Goal: Check status: Check status

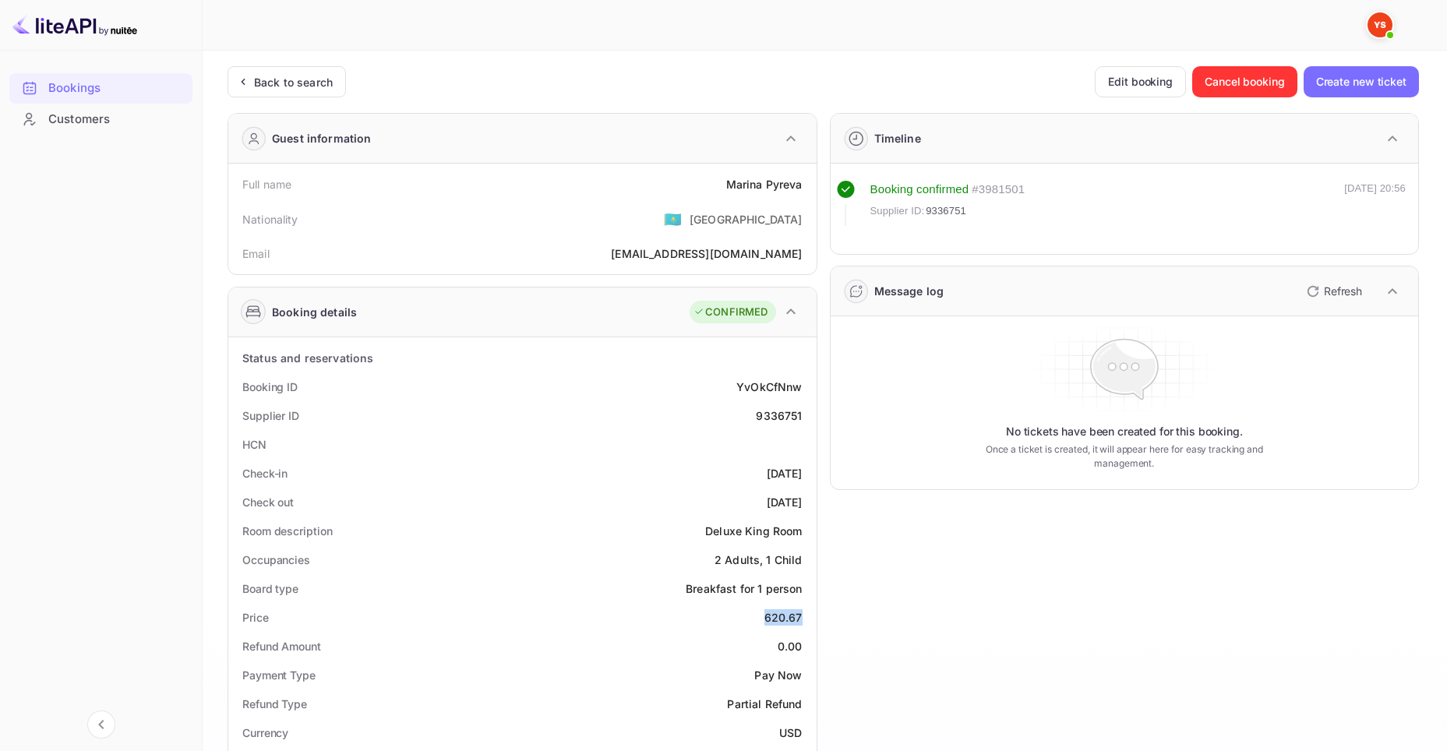
click at [88, 86] on div "Bookings" at bounding box center [116, 88] width 136 height 18
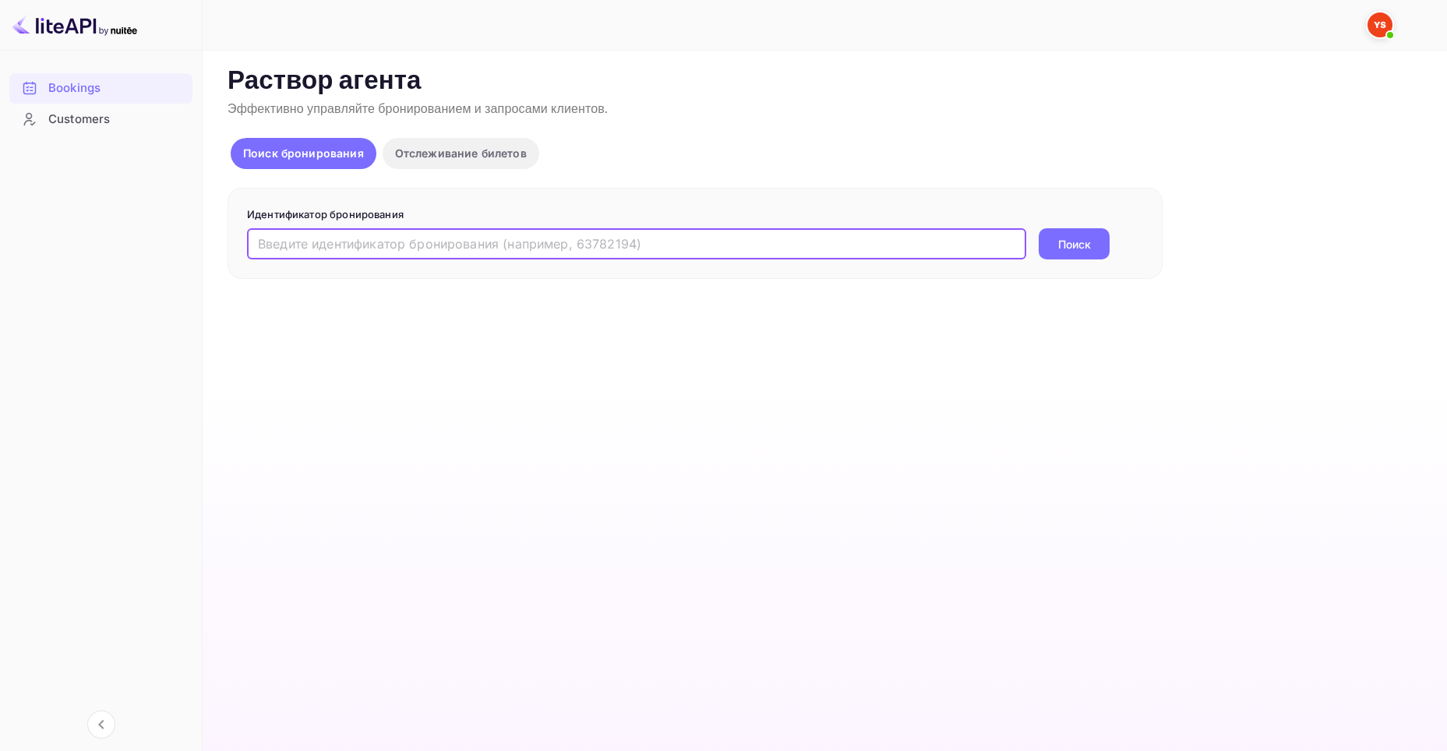
click at [591, 250] on input "text" at bounding box center [636, 243] width 779 height 31
paste input "329902121"
click at [1099, 247] on button "Поиск" at bounding box center [1074, 243] width 71 height 31
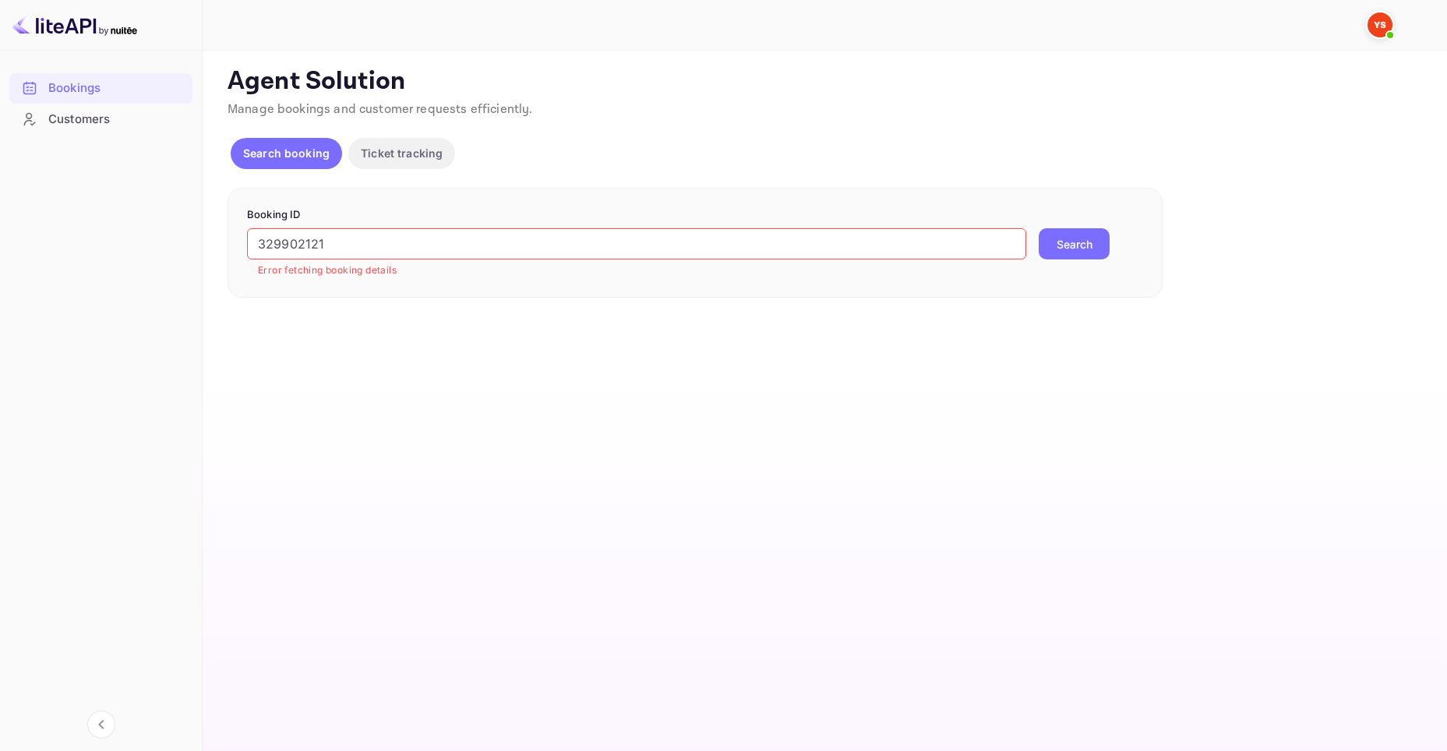
click at [356, 242] on input "329902121" at bounding box center [636, 243] width 779 height 31
click at [263, 239] on input "329902121" at bounding box center [636, 243] width 779 height 31
click at [379, 249] on input "329902121" at bounding box center [636, 243] width 779 height 31
click at [1063, 249] on ya-tr-span "Search" at bounding box center [1075, 244] width 36 height 16
click at [330, 243] on input "329902121" at bounding box center [636, 243] width 779 height 31
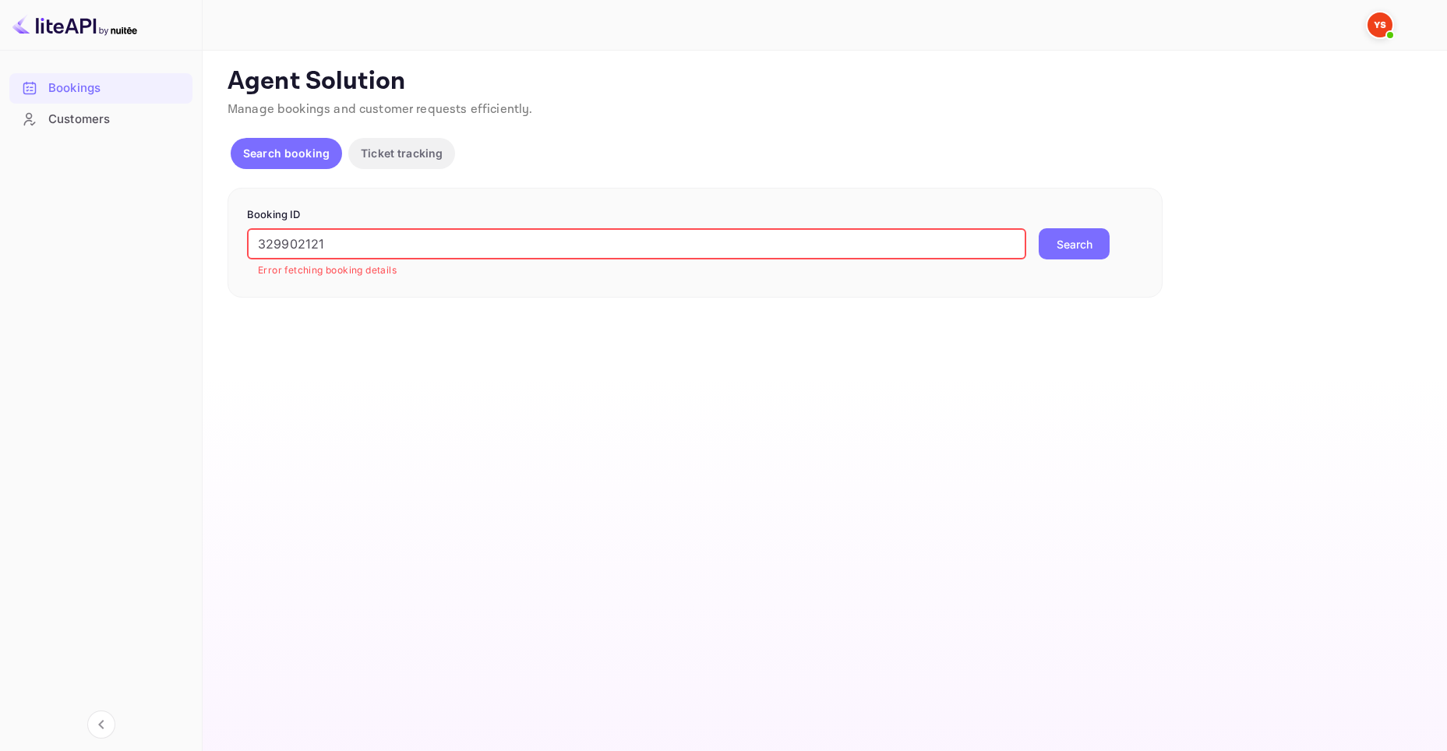
click at [330, 243] on input "329902121" at bounding box center [636, 243] width 779 height 31
paste input "9367636"
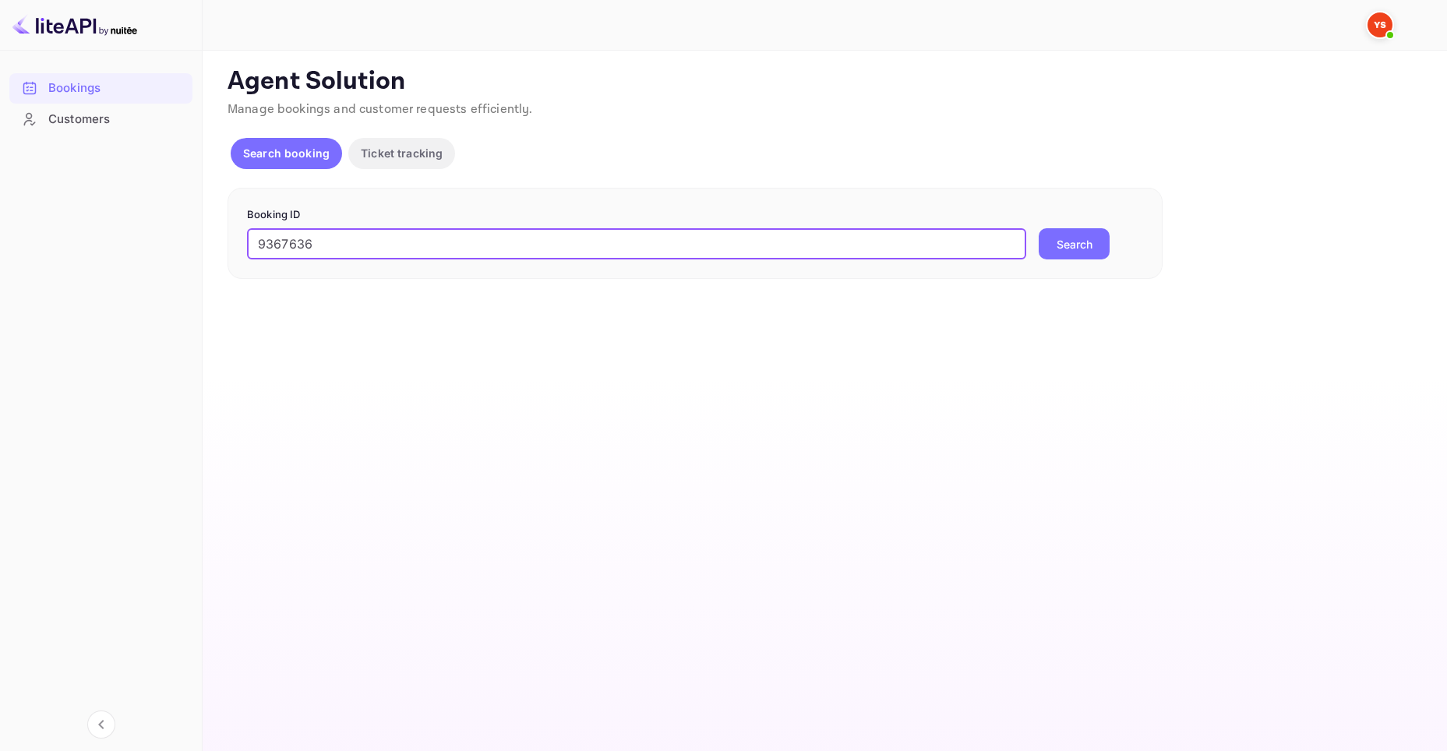
type input "9367636"
click at [1071, 245] on button "Search" at bounding box center [1074, 243] width 71 height 31
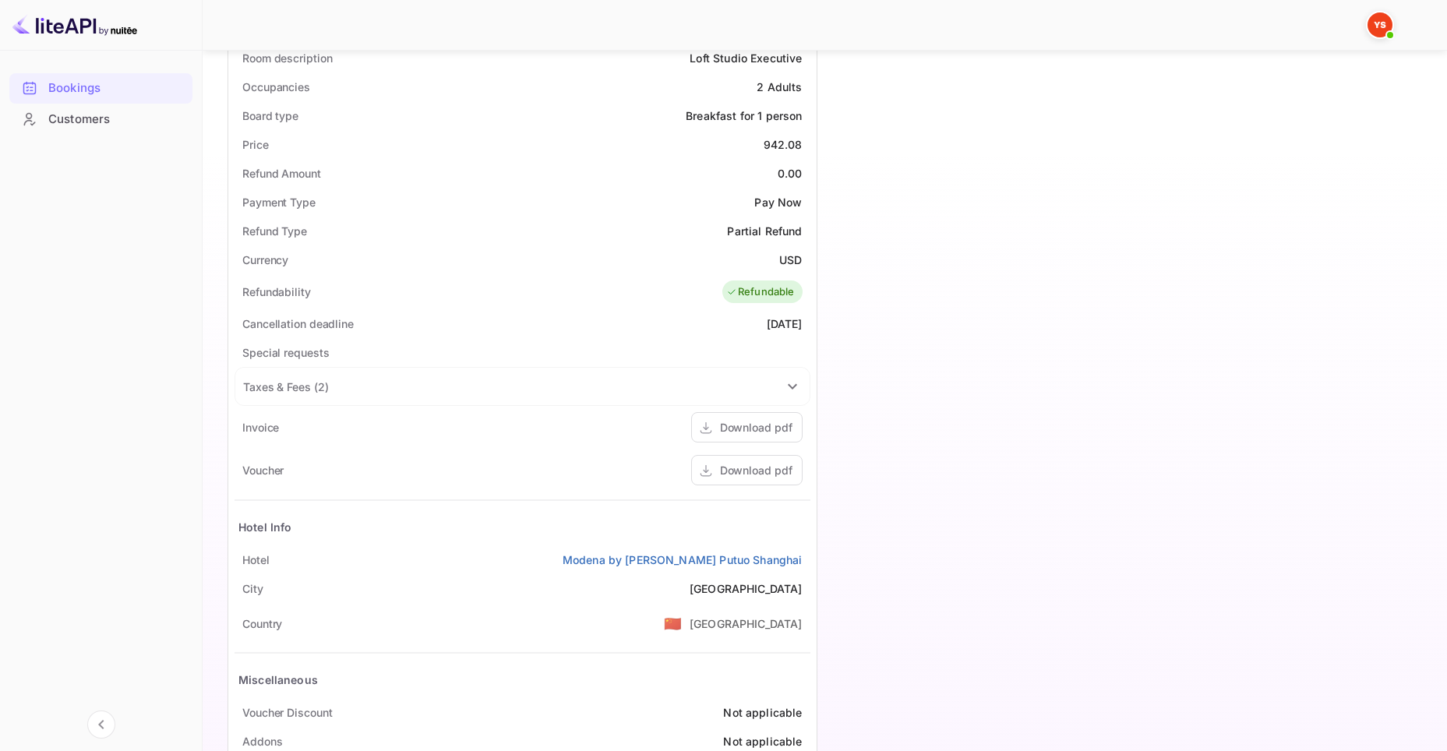
scroll to position [633, 0]
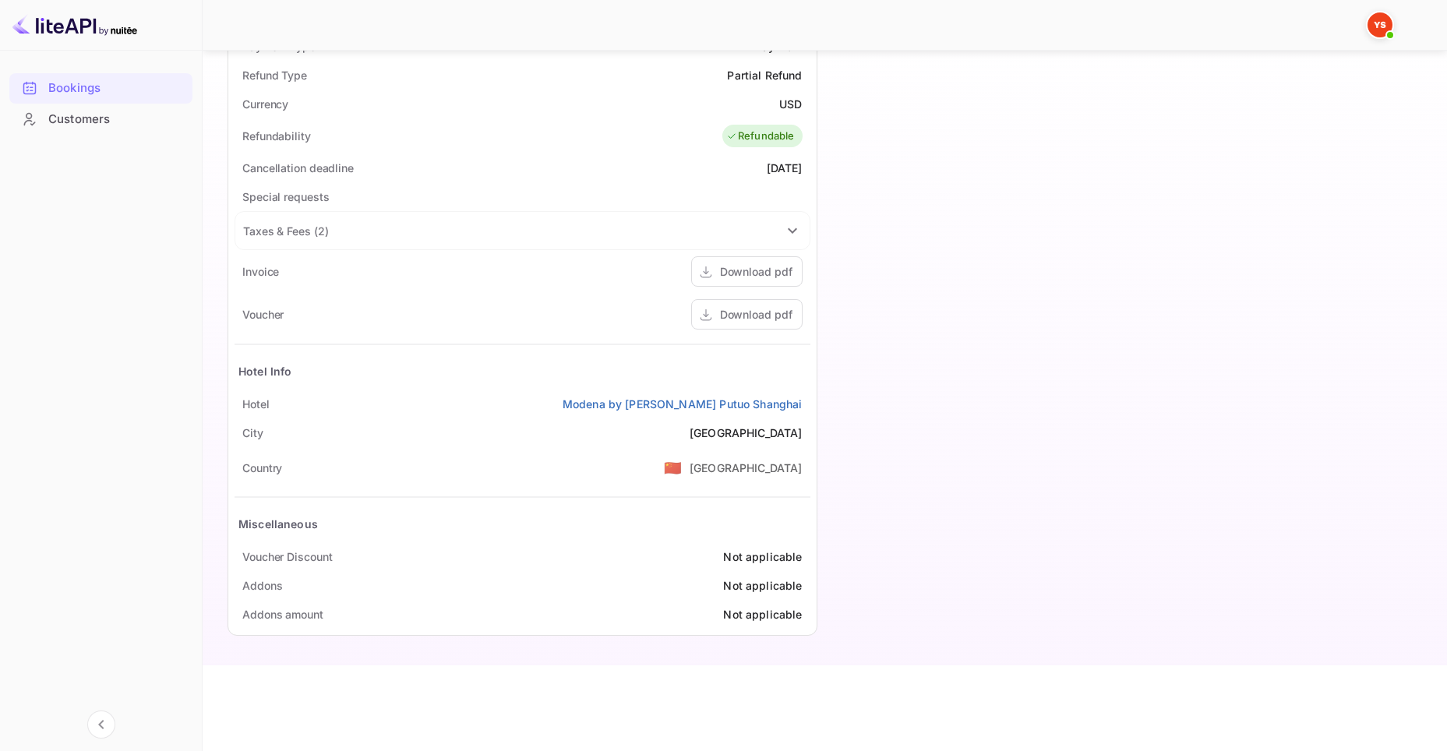
click at [1020, 517] on div "Timeline Booking confirmed # 3987470 Supplier ID: 9367636 10 Sep 2025 16:09 Mes…" at bounding box center [1118, 59] width 602 height 1175
click at [761, 312] on div "Download pdf" at bounding box center [756, 314] width 72 height 16
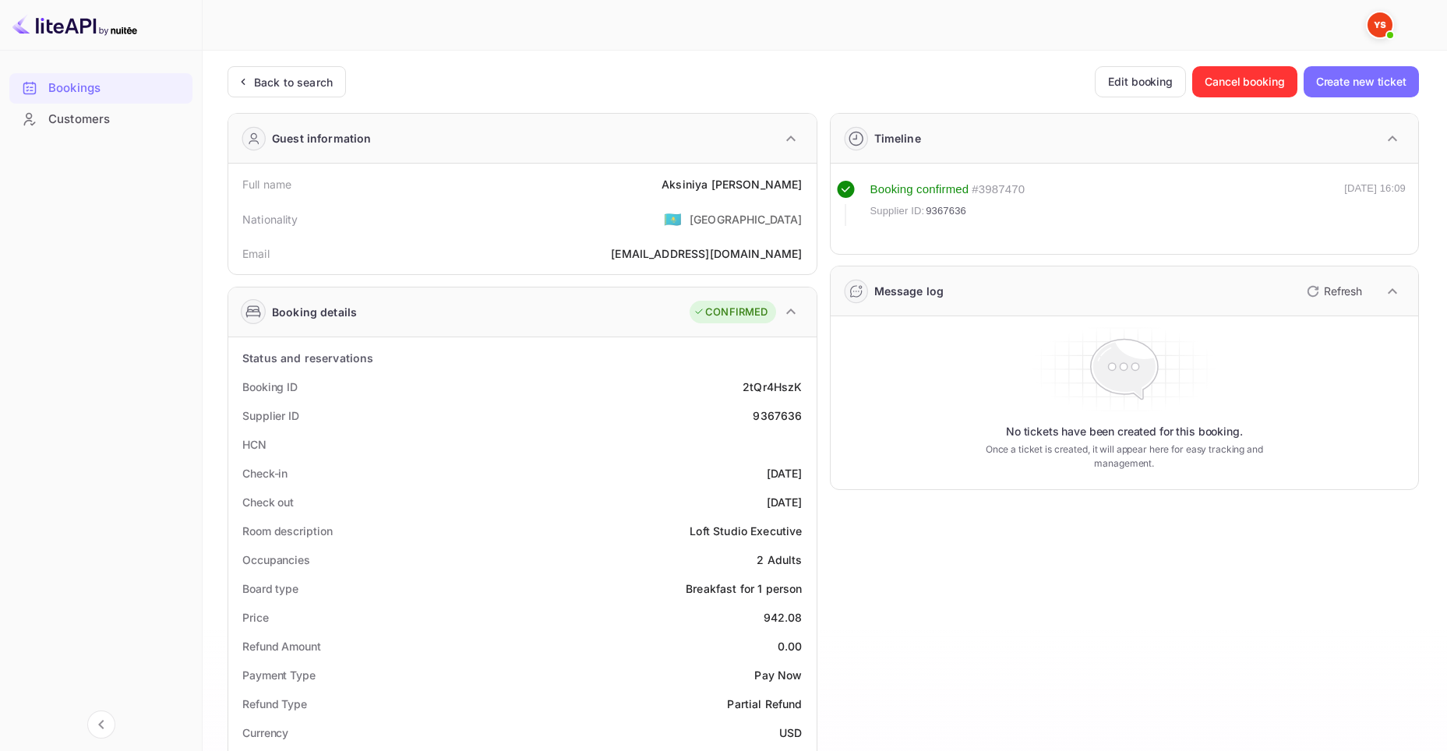
click at [111, 86] on div "Bookings" at bounding box center [116, 88] width 136 height 18
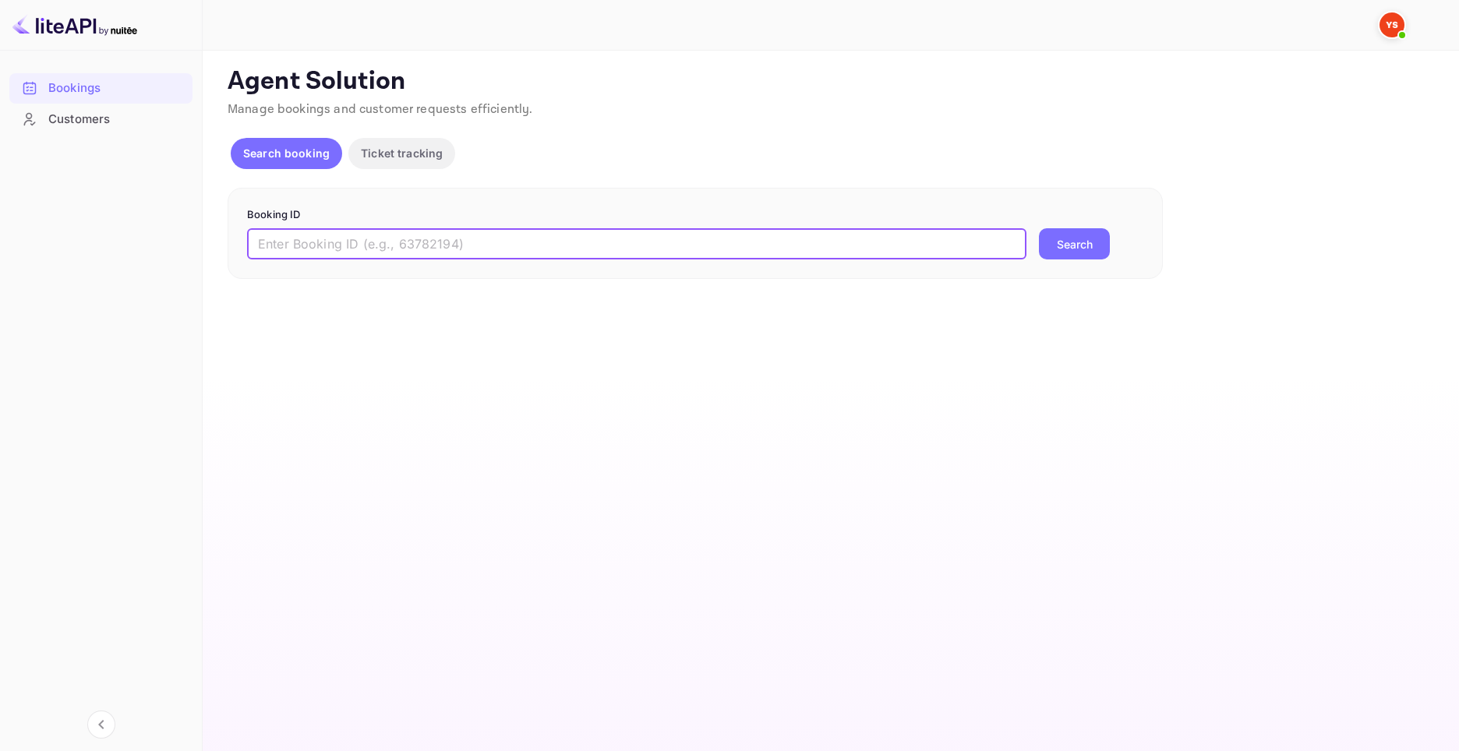
click at [742, 238] on input "text" at bounding box center [636, 243] width 779 height 31
paste input "https://samsara.yandex-team.ru/ticket/329414238/articles"
click at [648, 252] on input "https://samsara.yandex-team.ru/ticket/329414238/articles" at bounding box center [636, 243] width 779 height 31
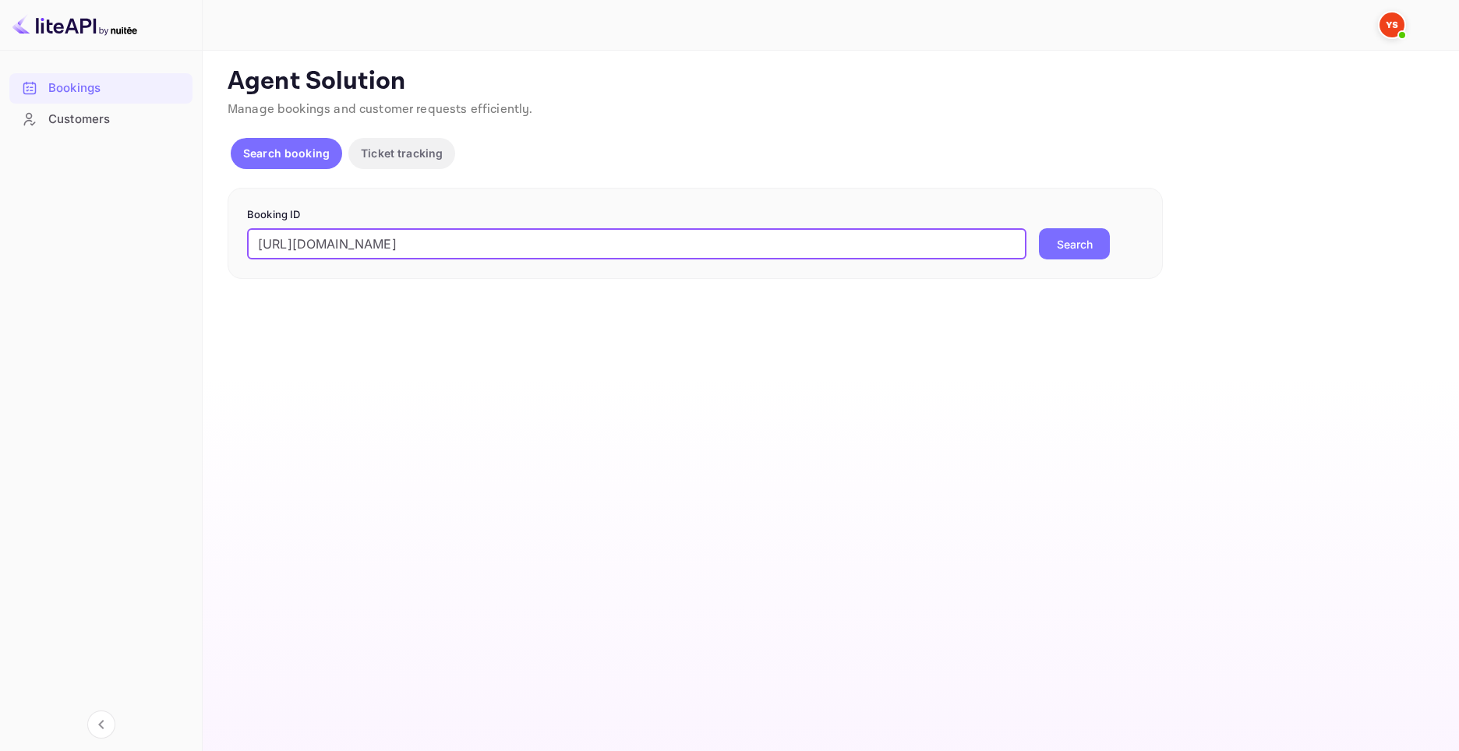
paste input "8787335"
type input "8787335"
click at [1071, 238] on button "Search" at bounding box center [1074, 243] width 71 height 31
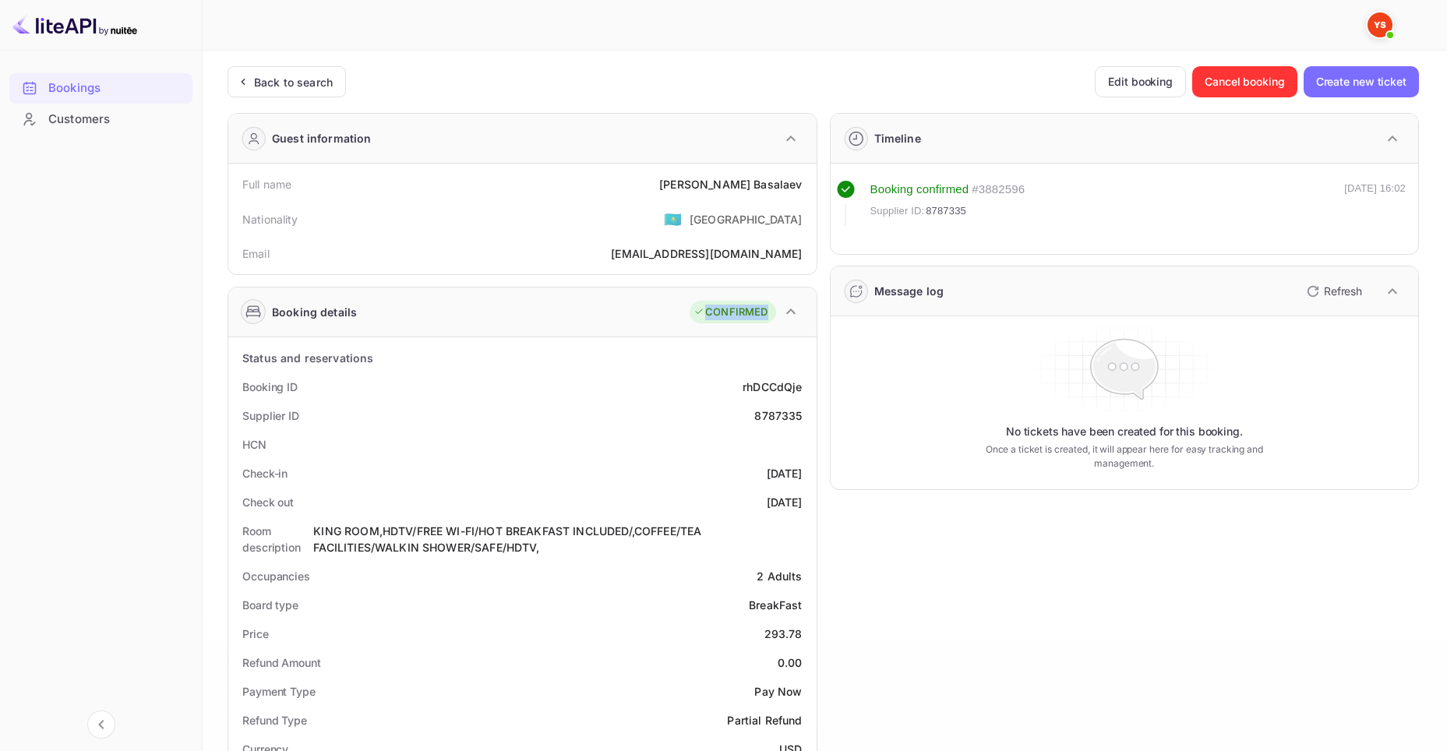
drag, startPoint x: 704, startPoint y: 312, endPoint x: 768, endPoint y: 316, distance: 64.0
click at [768, 316] on div "CONFIRMED" at bounding box center [731, 313] width 74 height 16
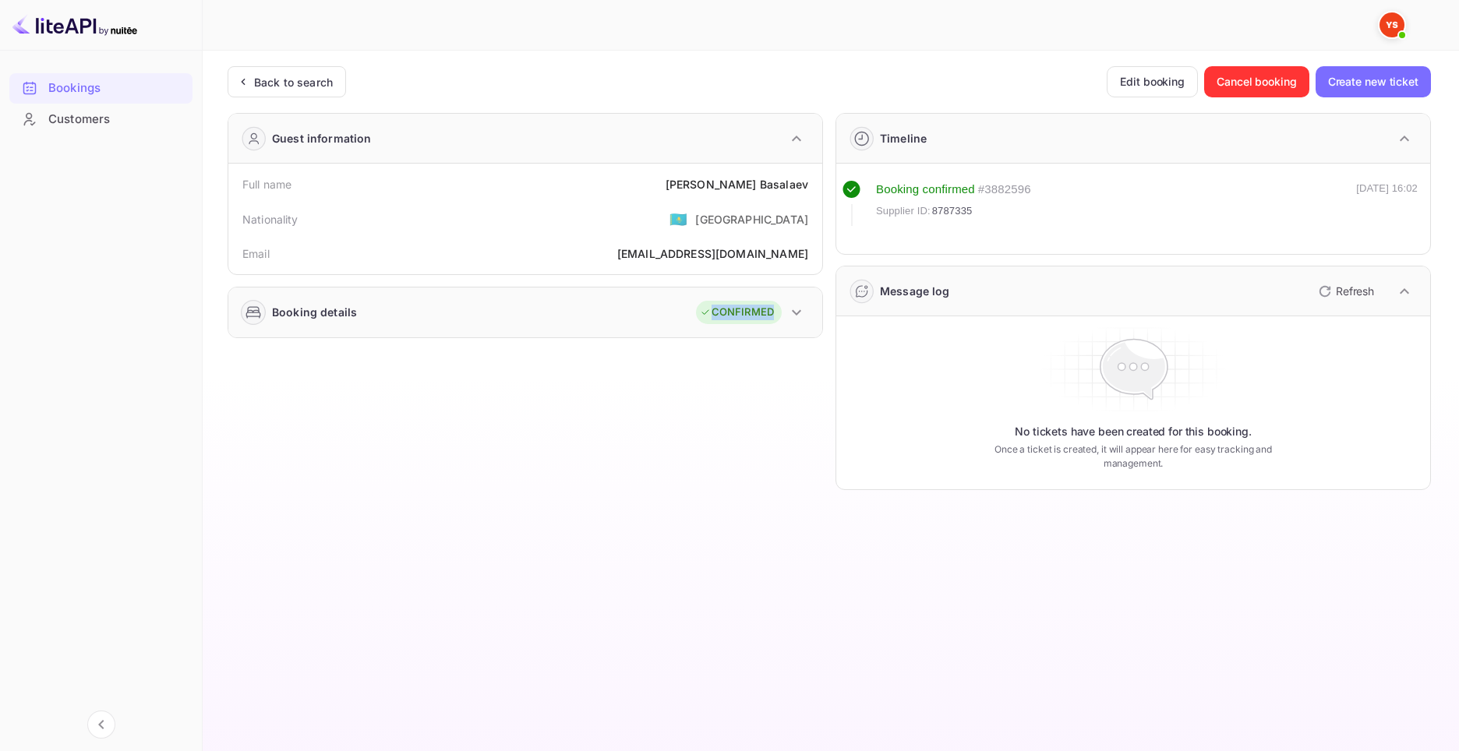
copy div "CONFIRMED"
